Goal: Transaction & Acquisition: Purchase product/service

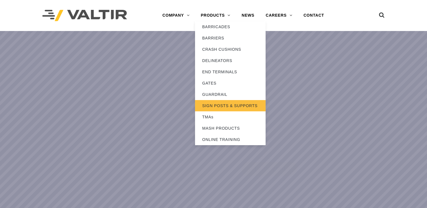
click at [225, 105] on link "SIGN POSTS & SUPPORTS" at bounding box center [230, 105] width 71 height 11
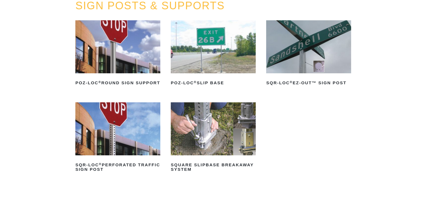
scroll to position [72, 0]
click at [111, 122] on img at bounding box center [117, 128] width 85 height 53
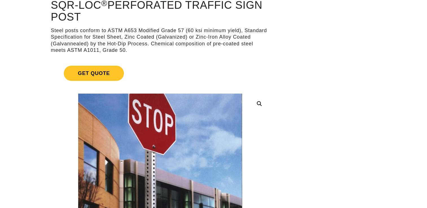
scroll to position [81, 0]
